Goal: Task Accomplishment & Management: Complete application form

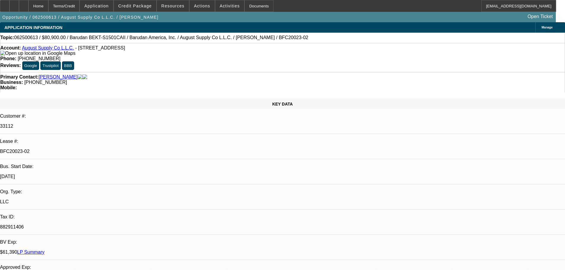
select select "0"
select select "2"
select select "0.1"
select select "4"
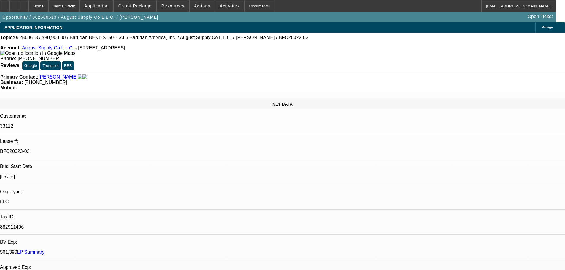
select select "0"
select select "2"
select select "0.1"
select select "4"
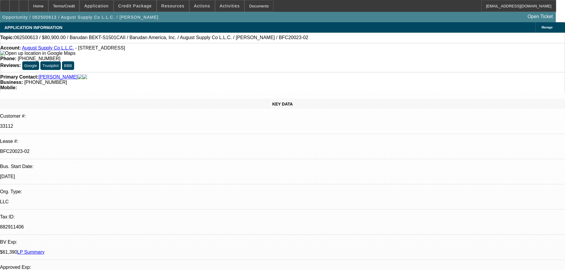
select select "0"
select select "2"
select select "0.1"
select select "4"
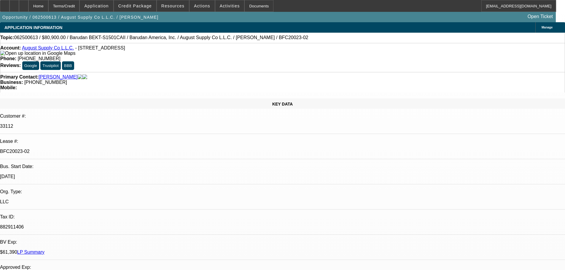
select select "0"
select select "2"
select select "0.1"
select select "4"
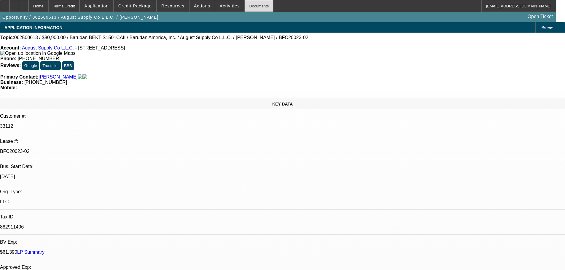
click at [248, 7] on div "Documents" at bounding box center [258, 6] width 29 height 12
